Goal: Find specific page/section: Find specific page/section

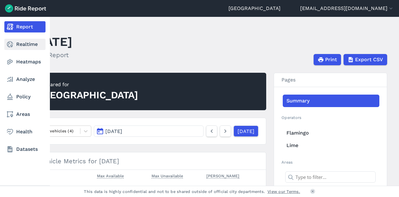
click at [19, 44] on link "Realtime" at bounding box center [24, 44] width 41 height 11
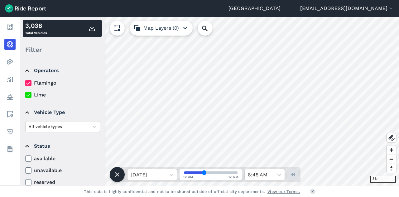
click at [213, 17] on div "Auckland [EMAIL_ADDRESS][DOMAIN_NAME] Settings Terms Sign Out Report Realtime H…" at bounding box center [199, 98] width 399 height 197
click at [203, 27] on icon at bounding box center [204, 28] width 7 height 7
click at [218, 181] on div "1 km 3,038 Total Vehicles Filter Operators Flamingo Lime Vehicle Type All vehic…" at bounding box center [209, 101] width 379 height 169
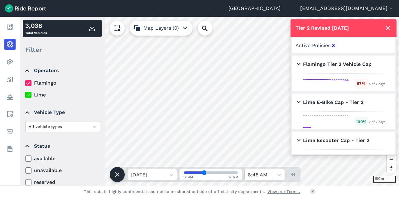
click at [316, 196] on html "Auckland [EMAIL_ADDRESS][DOMAIN_NAME] Settings Terms Sign Out Report Realtime H…" at bounding box center [199, 98] width 399 height 197
click at [172, 170] on div "300 m 3,038 Total Vehicles Filter Operators Flamingo Lime Vehicle Type All vehi…" at bounding box center [209, 101] width 379 height 169
click at [389, 29] on use at bounding box center [388, 28] width 4 height 4
